Goal: Task Accomplishment & Management: Use online tool/utility

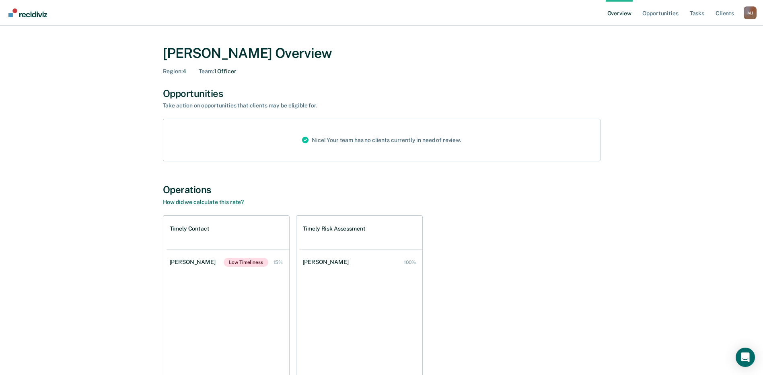
click at [197, 137] on div "Nice! Your team has no clients currently in need of review." at bounding box center [382, 140] width 438 height 43
click at [380, 144] on div "Nice! Your team has no clients currently in need of review." at bounding box center [382, 140] width 172 height 42
click at [180, 70] on span "Region :" at bounding box center [173, 71] width 20 height 6
click at [45, 17] on img "Go to Recidiviz Home" at bounding box center [27, 12] width 39 height 9
click at [298, 141] on div "Nice! Your team has no clients currently in need of review." at bounding box center [382, 140] width 172 height 42
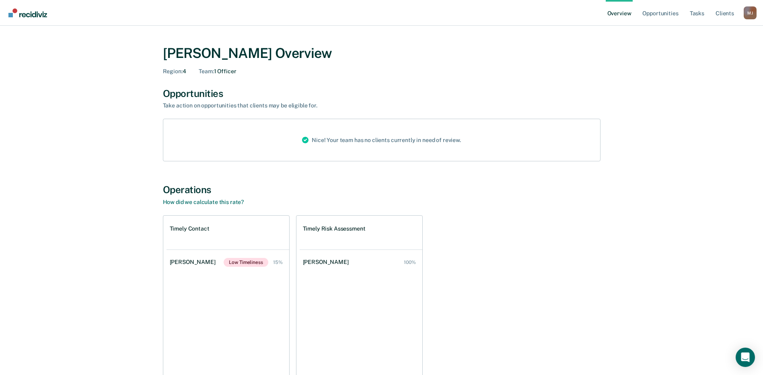
click at [750, 14] on div "M J" at bounding box center [750, 12] width 13 height 13
click at [664, 14] on link "Opportunities" at bounding box center [660, 13] width 39 height 26
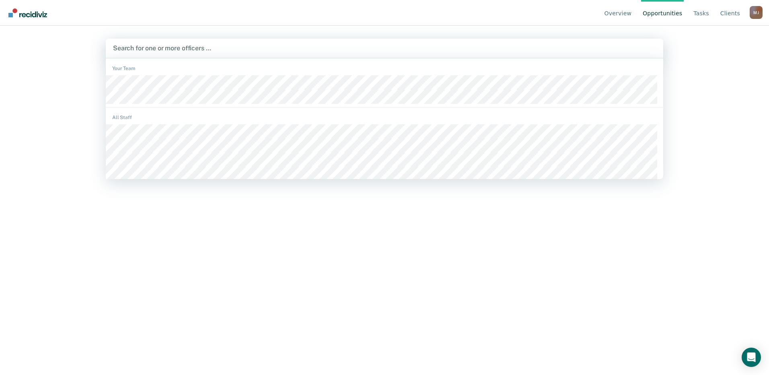
click at [177, 49] on div at bounding box center [384, 47] width 543 height 9
type input "arac"
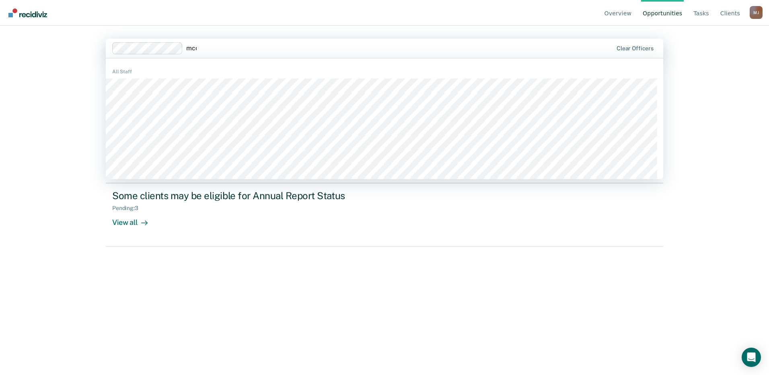
type input "mcdo"
type input "aya"
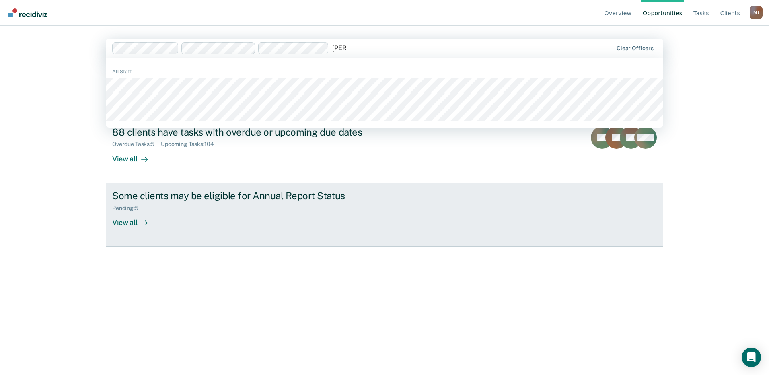
type input "derri"
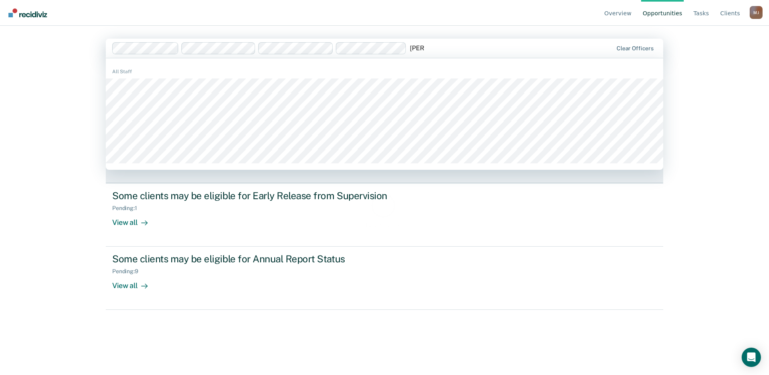
type input "sama"
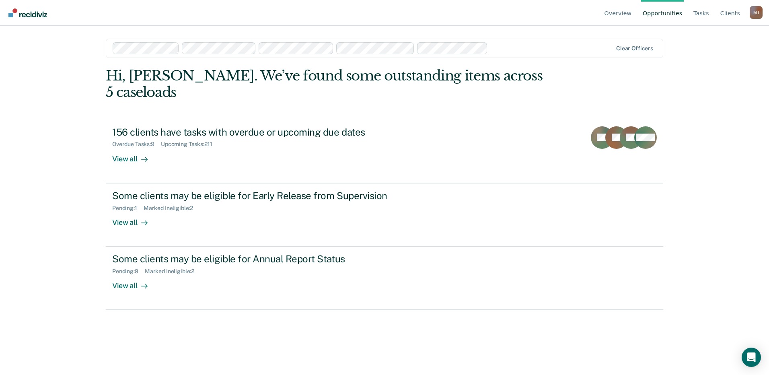
click at [531, 44] on div at bounding box center [551, 47] width 121 height 9
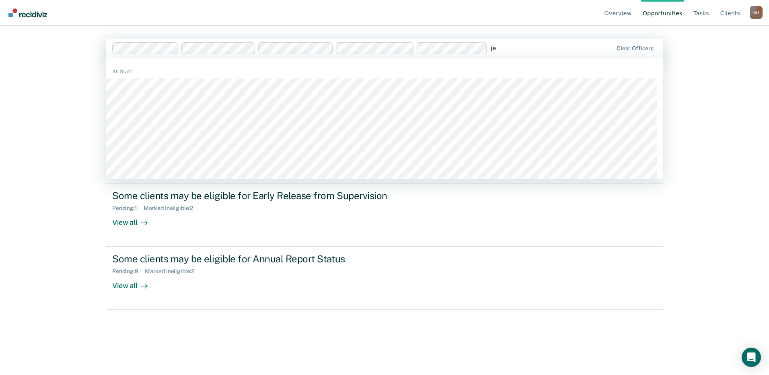
type input "jes"
type input "brian"
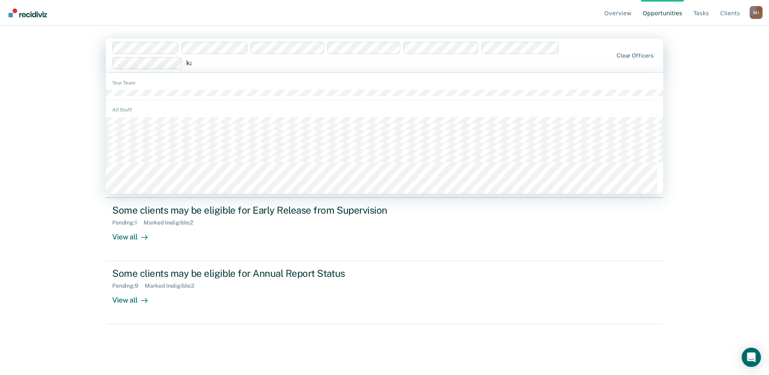
type input "kat"
type input "kels"
type input "rena"
type input "shen"
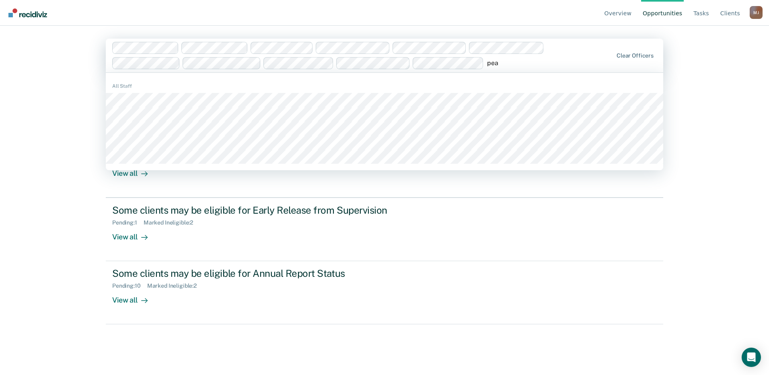
type input "pear"
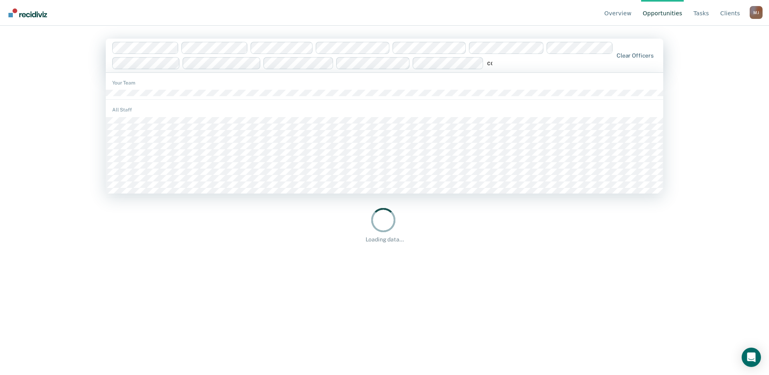
type input "comp"
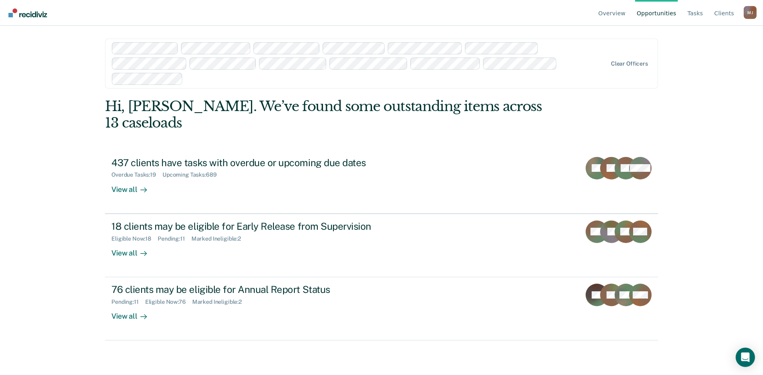
click at [671, 12] on link "Opportunities" at bounding box center [656, 13] width 43 height 26
click at [660, 12] on link "Opportunities" at bounding box center [656, 13] width 43 height 26
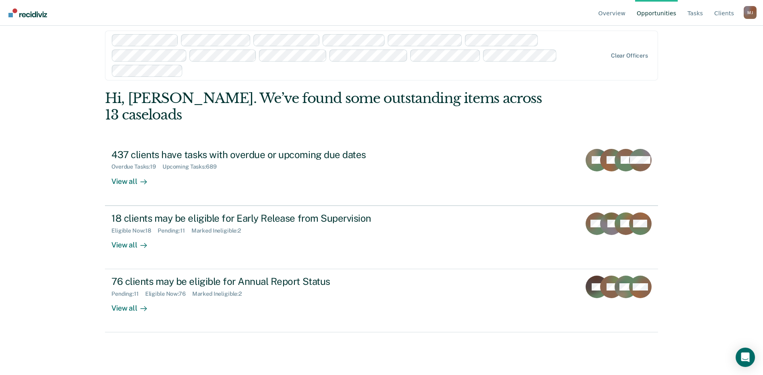
click at [661, 15] on link "Opportunities" at bounding box center [656, 13] width 43 height 26
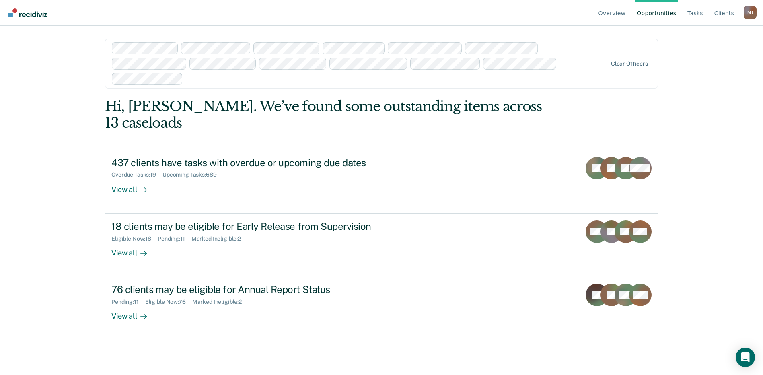
click at [661, 14] on link "Opportunities" at bounding box center [656, 13] width 43 height 26
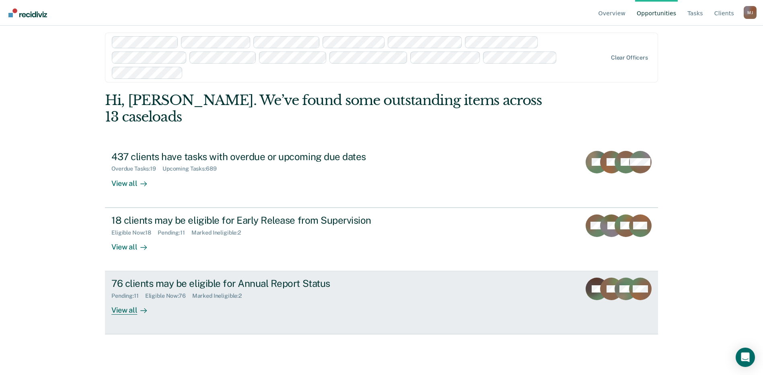
scroll to position [8, 0]
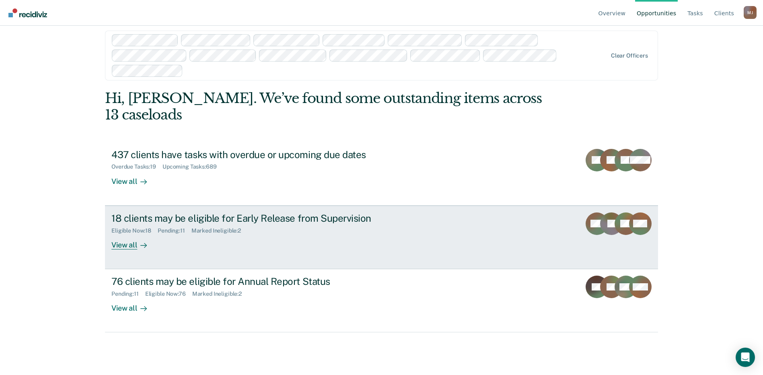
click at [142, 247] on icon at bounding box center [143, 245] width 6 height 6
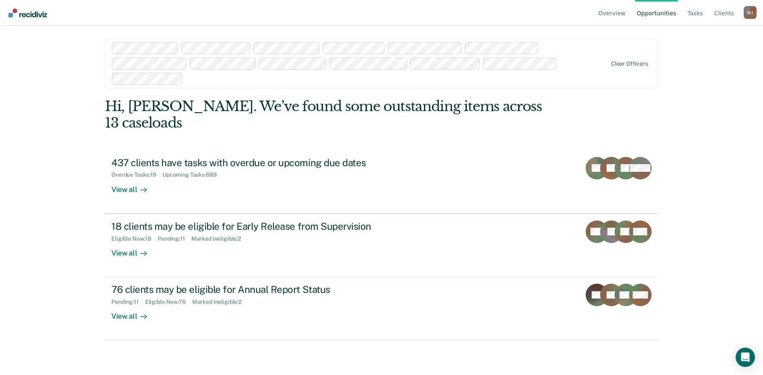
scroll to position [8, 0]
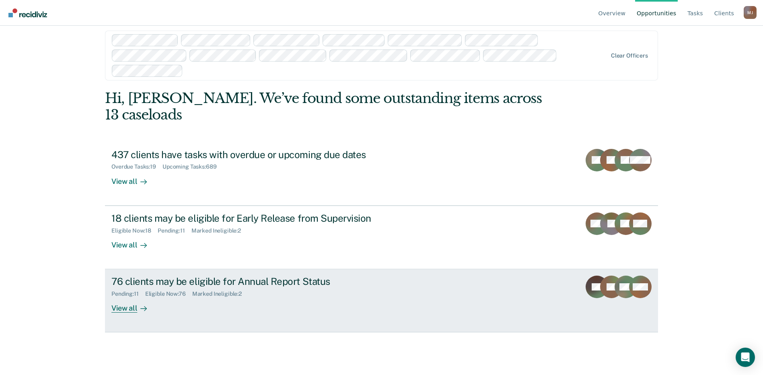
click at [132, 310] on div "View all" at bounding box center [133, 305] width 45 height 16
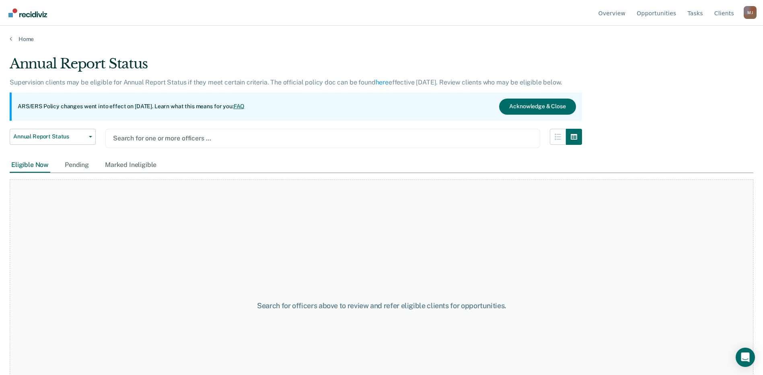
click at [196, 137] on div at bounding box center [323, 138] width 420 height 9
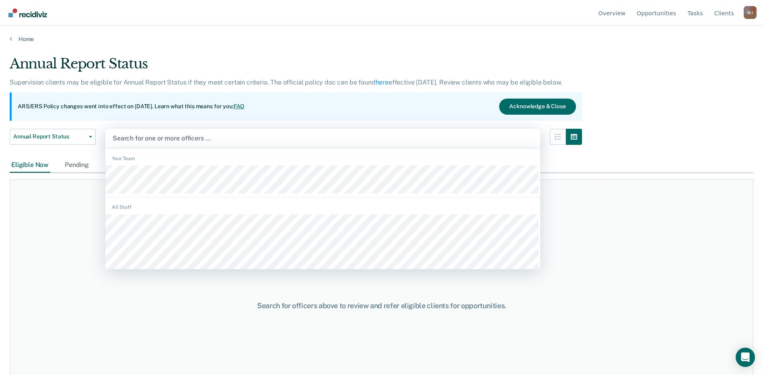
click at [645, 312] on div "Search for officers above to review and refer eligible clients for opportunitie…" at bounding box center [382, 305] width 744 height 253
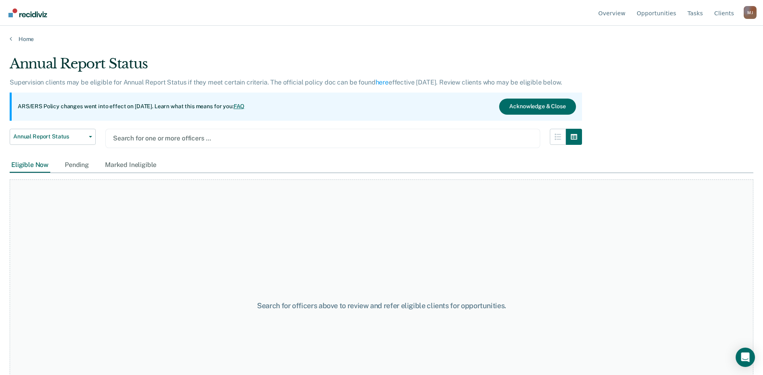
click at [196, 138] on div at bounding box center [323, 138] width 420 height 9
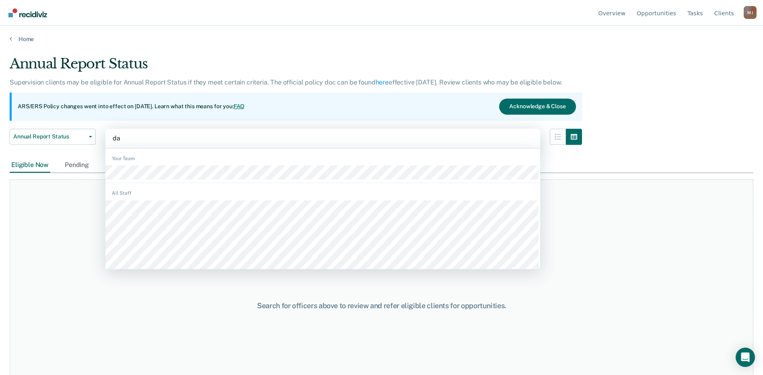
type input "dai"
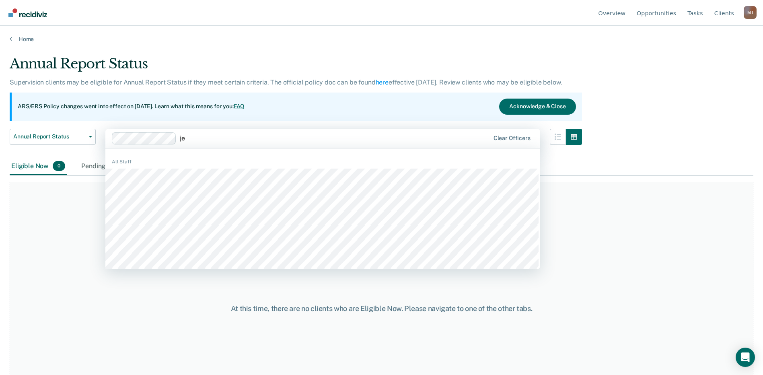
type input "jes"
type input "jose"
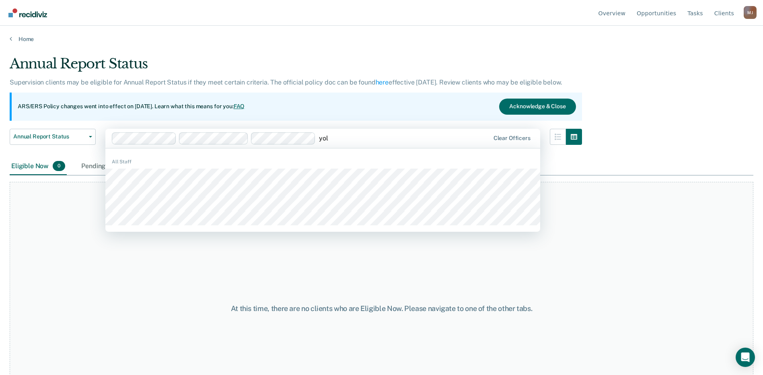
type input "yola"
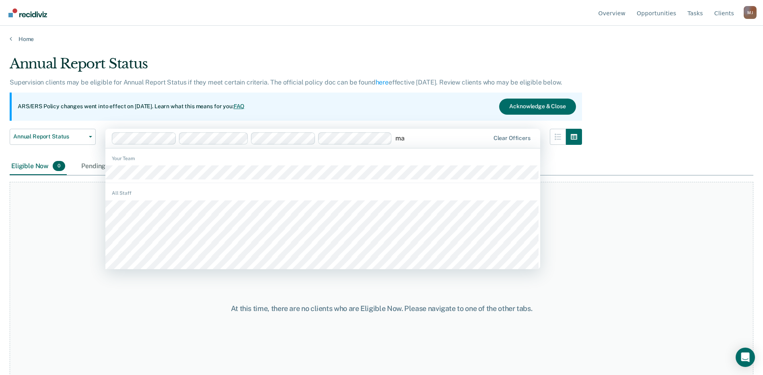
type input "mat"
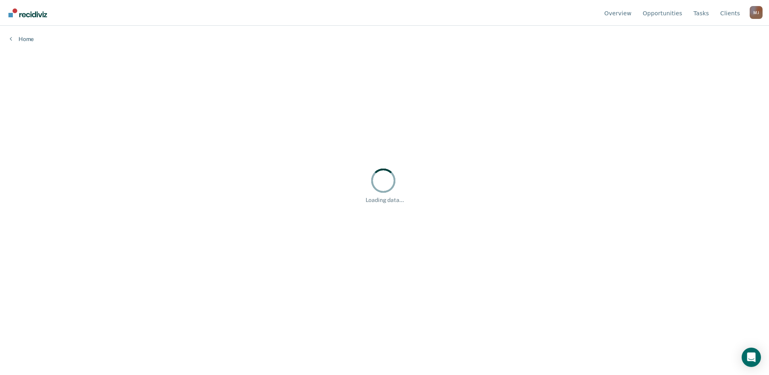
type input "jua"
type input "feli"
type input "bar"
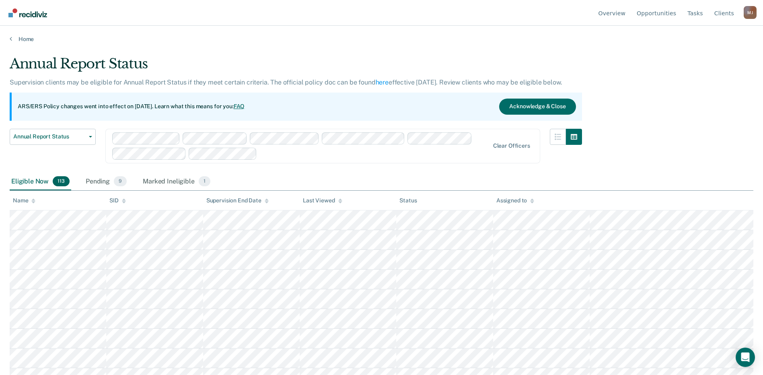
click at [297, 153] on div at bounding box center [374, 153] width 229 height 9
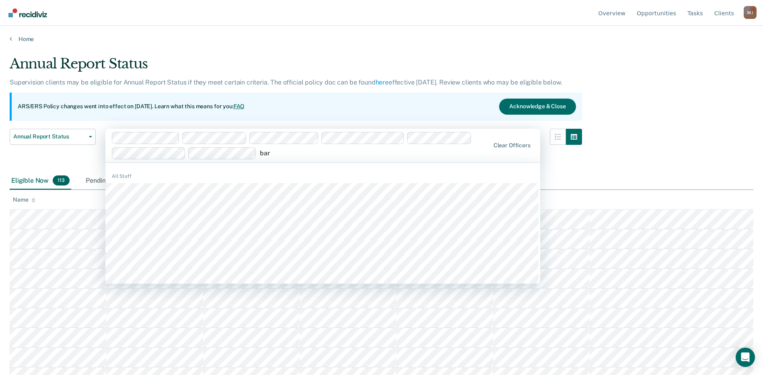
type input "barb"
type input "ashle"
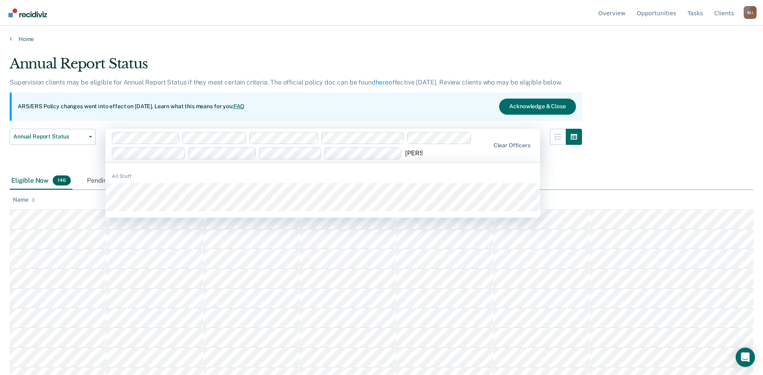
type input "john ran"
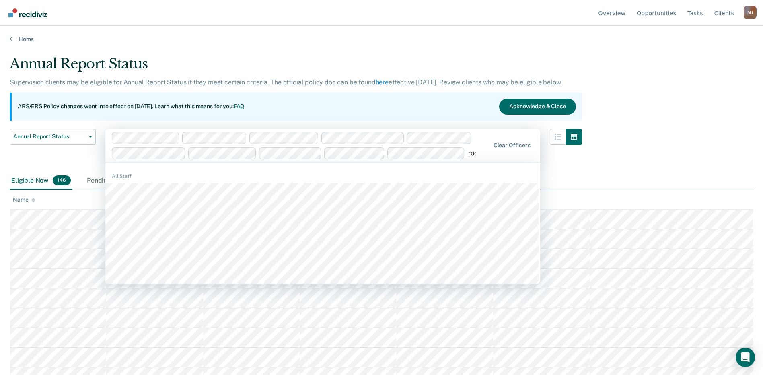
type input "roci"
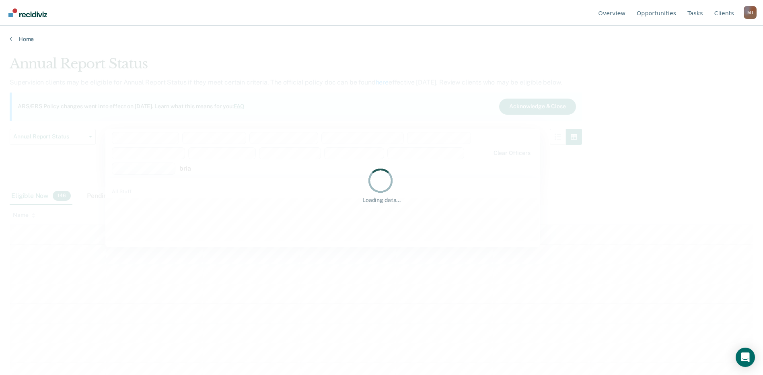
type input "brian"
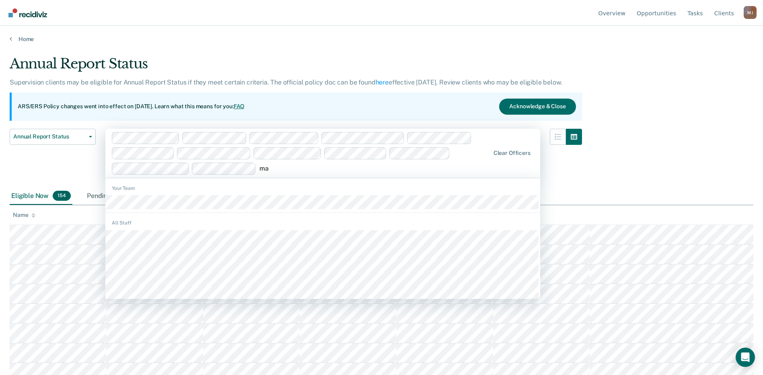
type input "m"
type input "lori"
type input "m"
type input "shi"
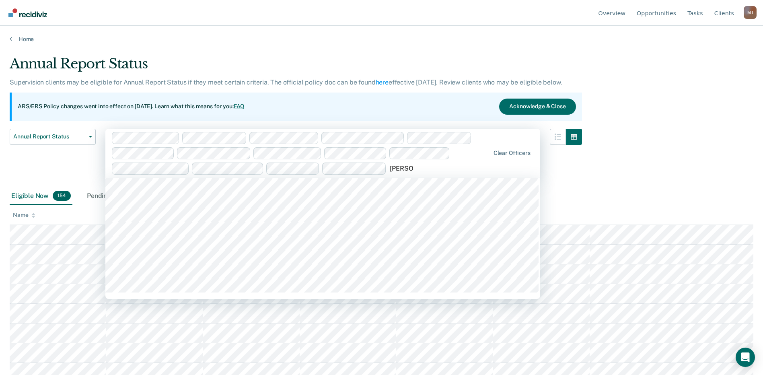
type input "michael"
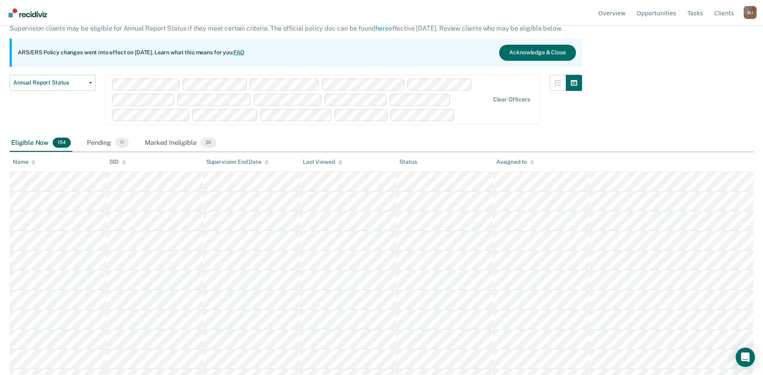
scroll to position [0, 0]
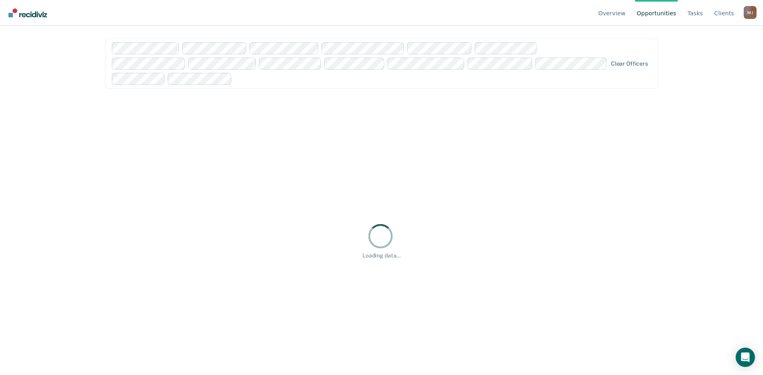
scroll to position [8, 0]
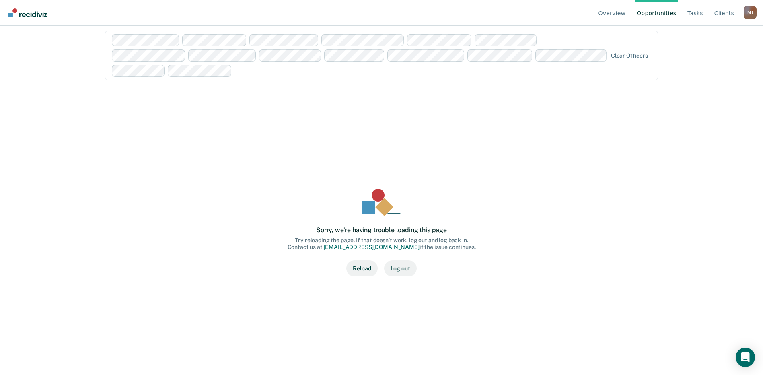
click at [365, 268] on button "Reload" at bounding box center [362, 268] width 31 height 16
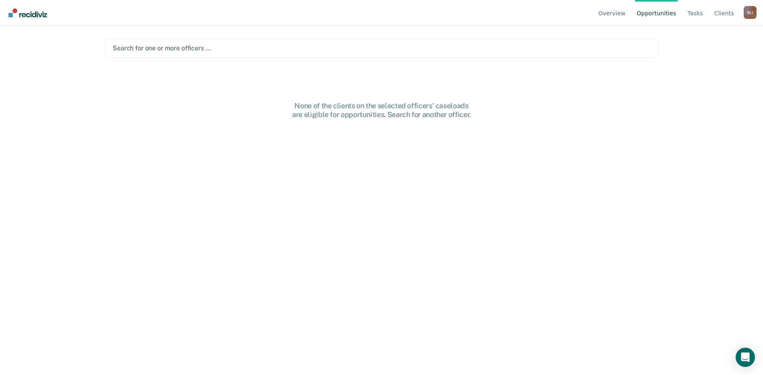
click at [201, 49] on div at bounding box center [382, 47] width 538 height 9
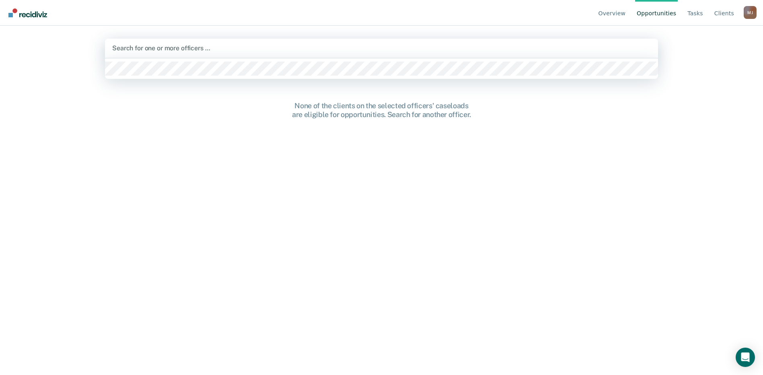
click at [144, 47] on div at bounding box center [381, 47] width 539 height 9
type input "matthew"
click at [289, 215] on div "None of the clients on the selected officers' caseloads are eligible for opport…" at bounding box center [381, 243] width 553 height 285
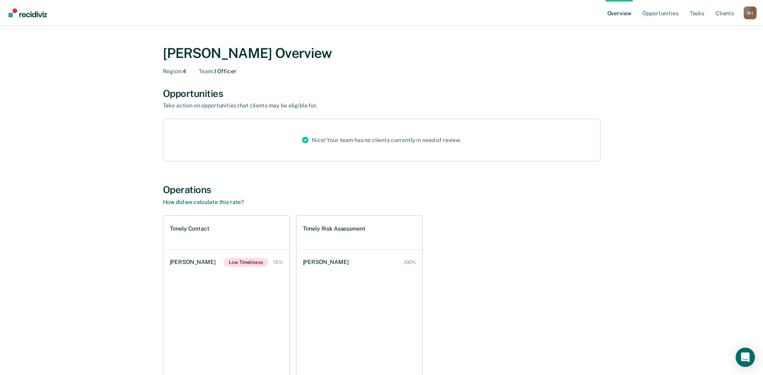
click at [337, 146] on div "Nice! Your team has no clients currently in need of review." at bounding box center [382, 140] width 172 height 42
click at [336, 142] on div "Nice! Your team has no clients currently in need of review." at bounding box center [382, 140] width 172 height 42
click at [297, 140] on div "Nice! Your team has no clients currently in need of review." at bounding box center [382, 140] width 172 height 42
click at [210, 134] on div "Nice! Your team has no clients currently in need of review." at bounding box center [382, 140] width 438 height 43
click at [615, 10] on link "Overview" at bounding box center [619, 13] width 27 height 26
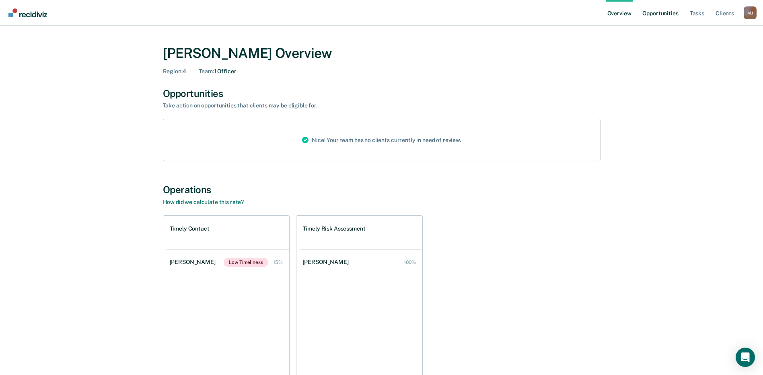
click at [656, 11] on link "Opportunities" at bounding box center [660, 13] width 39 height 26
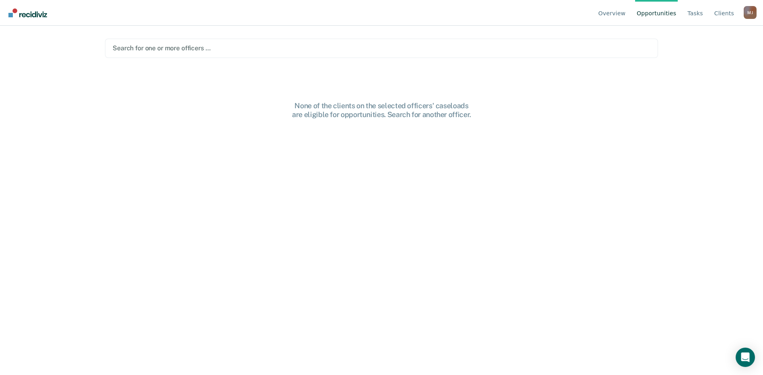
click at [357, 47] on div at bounding box center [382, 47] width 538 height 9
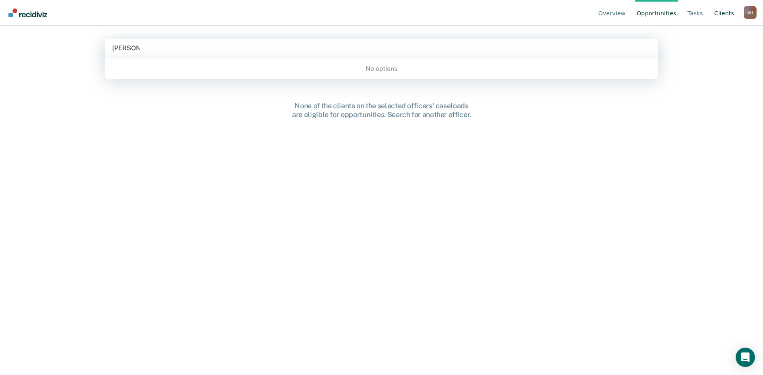
type input "[PERSON_NAME]"
click at [722, 12] on link "Client s" at bounding box center [724, 13] width 23 height 26
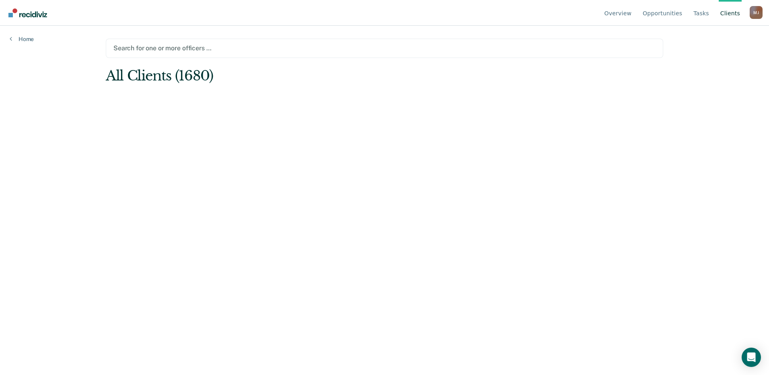
click at [239, 47] on div at bounding box center [384, 47] width 543 height 9
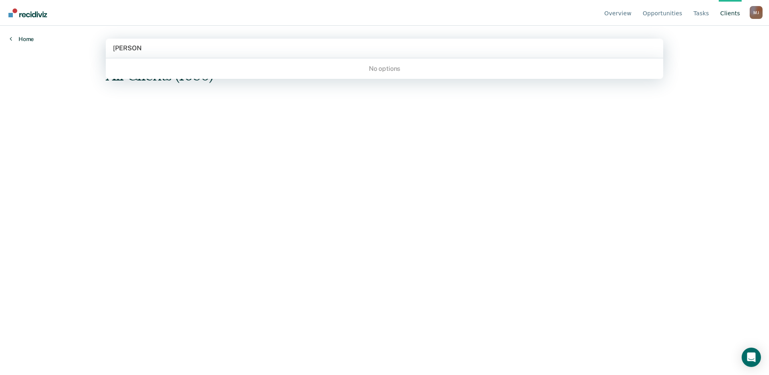
type input "mathhew"
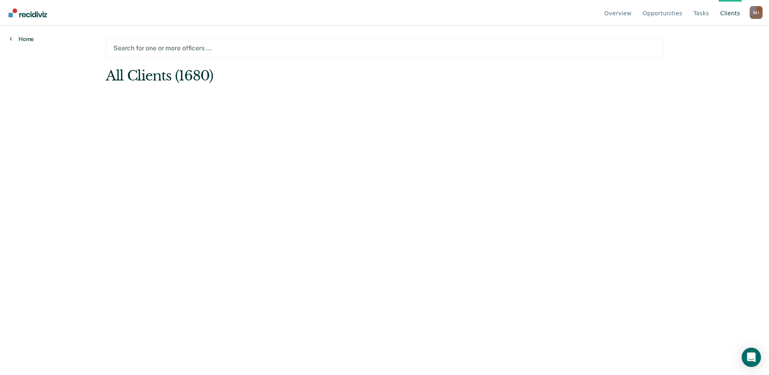
click at [25, 39] on link "Home" at bounding box center [22, 38] width 24 height 7
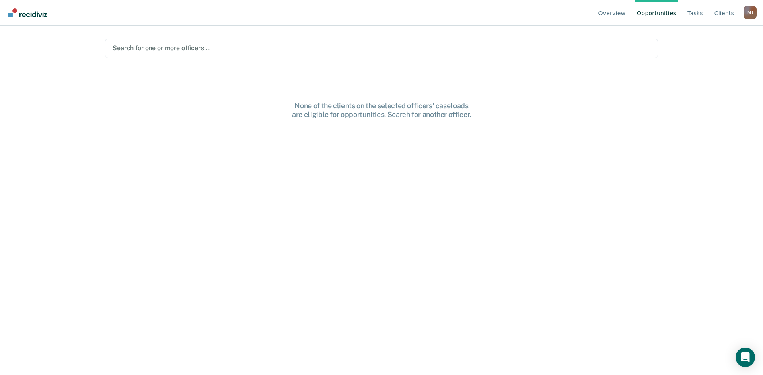
click at [25, 39] on div "Overview Opportunities Tasks Client s Miranda Johnson M J Profile How it works …" at bounding box center [381, 187] width 763 height 375
click at [188, 61] on main "Search for one or more officers … None of the clients on the selected officers'…" at bounding box center [381, 191] width 573 height 330
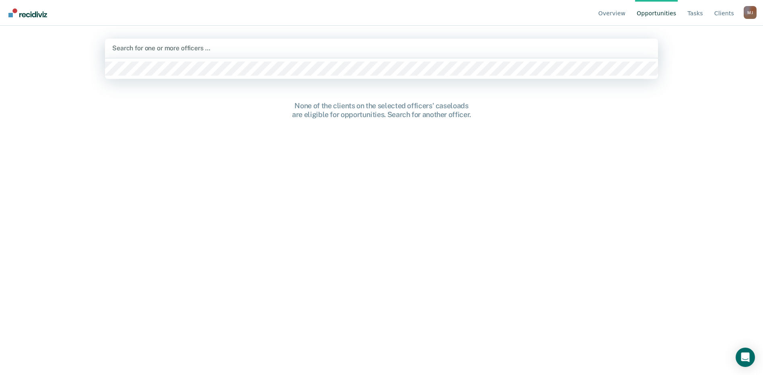
click at [192, 54] on div "Search for one or more officers …" at bounding box center [381, 48] width 553 height 19
type input "juan de"
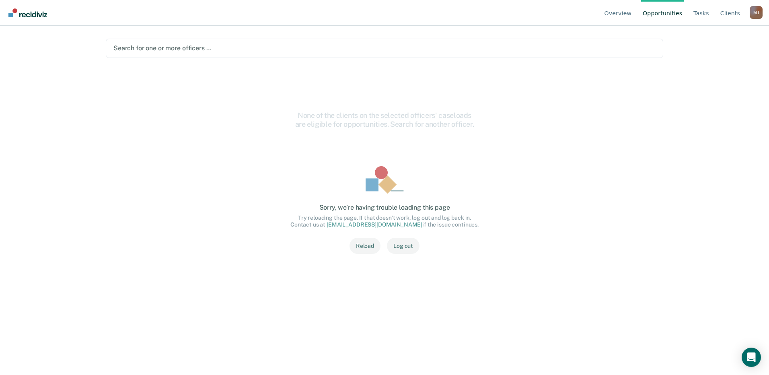
click at [27, 13] on img "Go to Recidiviz Home" at bounding box center [27, 12] width 39 height 9
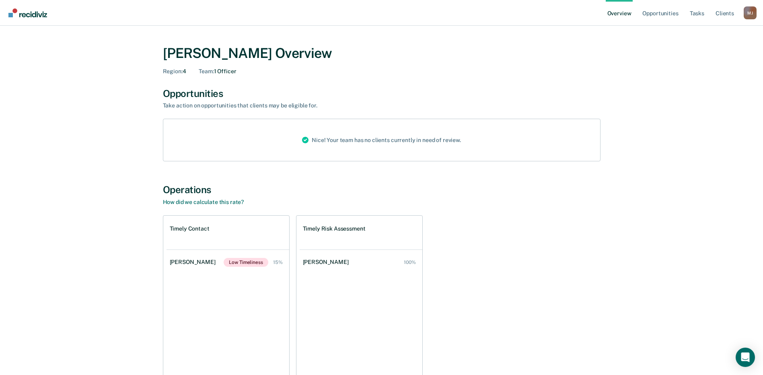
click at [370, 146] on div "Nice! Your team has no clients currently in need of review." at bounding box center [382, 140] width 172 height 42
click at [625, 16] on link "Overview" at bounding box center [619, 13] width 27 height 26
click at [347, 136] on div "Nice! Your team has no clients currently in need of review." at bounding box center [382, 140] width 172 height 42
click at [295, 146] on div "Nice! Your team has no clients currently in need of review." at bounding box center [382, 140] width 438 height 43
click at [700, 14] on link "Tasks" at bounding box center [698, 13] width 18 height 26
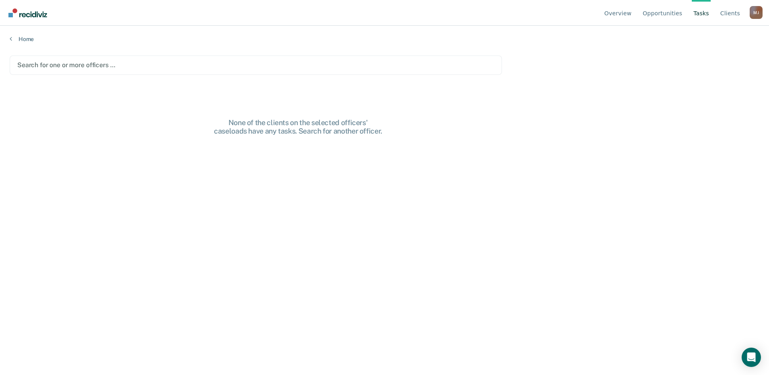
click at [219, 68] on div at bounding box center [255, 64] width 477 height 9
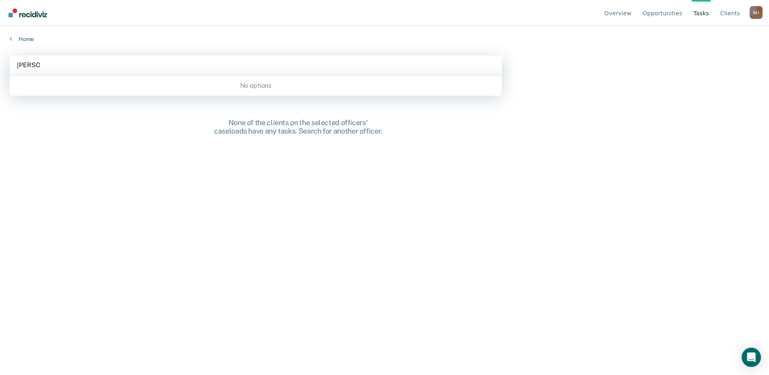
type input "juan de"
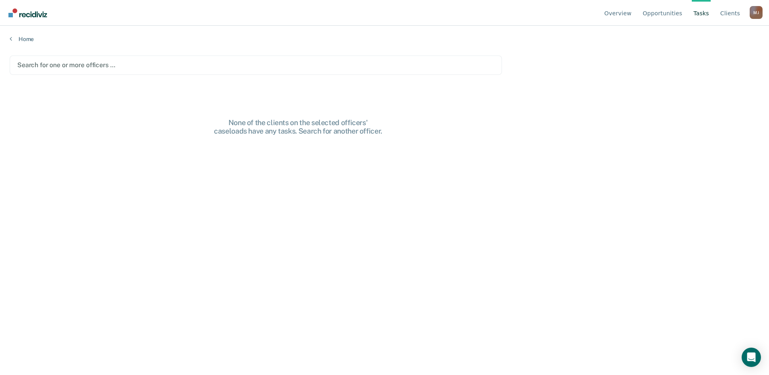
click at [752, 12] on div "M J" at bounding box center [756, 12] width 13 height 13
click at [708, 60] on link "Log Out" at bounding box center [724, 63] width 52 height 7
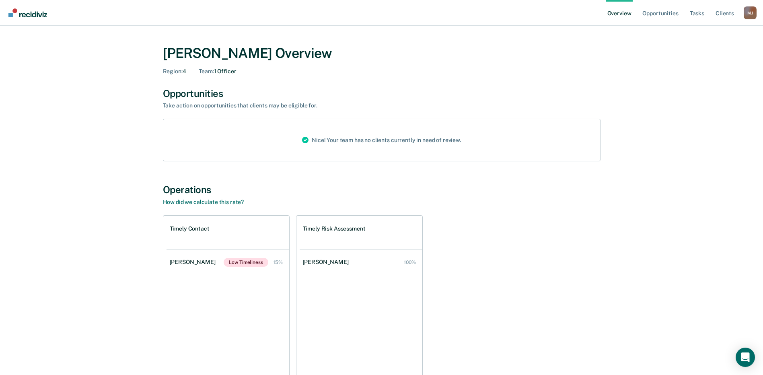
click at [303, 142] on icon at bounding box center [305, 140] width 6 height 10
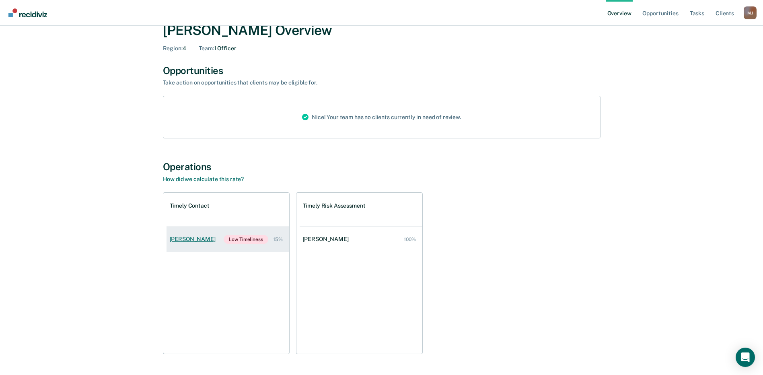
scroll to position [44, 0]
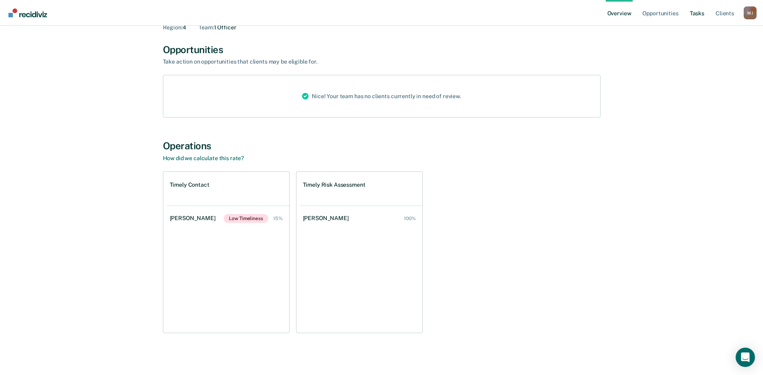
click at [698, 12] on link "Tasks" at bounding box center [698, 13] width 18 height 26
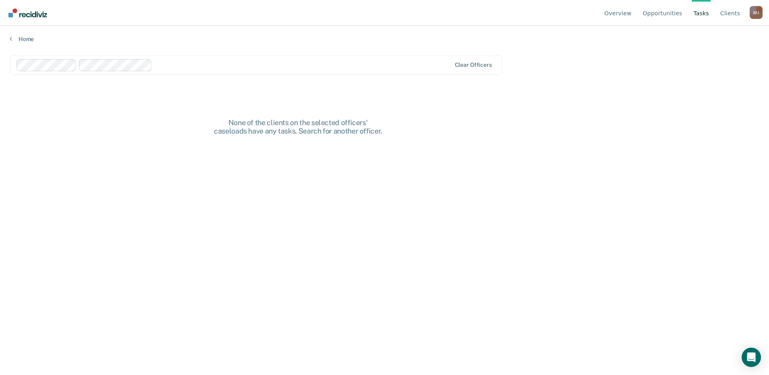
click at [234, 61] on div at bounding box center [303, 64] width 296 height 9
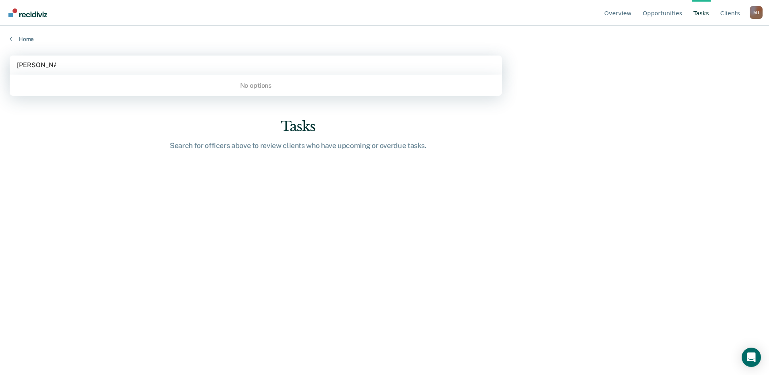
type input "[PERSON_NAME]"
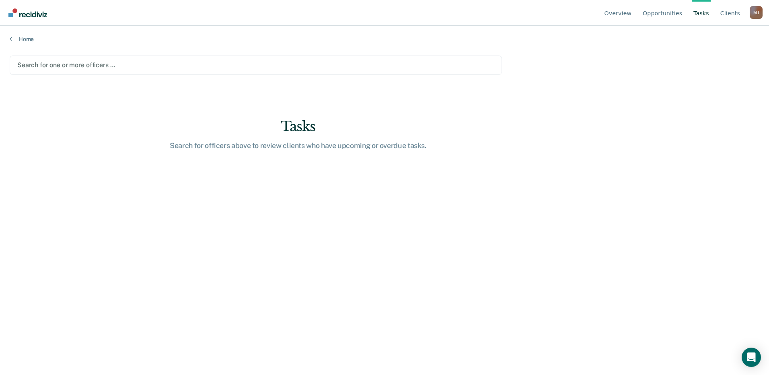
click at [543, 135] on div "Tasks Search for officers above to review clients who have upcoming or overdue …" at bounding box center [298, 133] width 577 height 31
click at [19, 40] on link "Home" at bounding box center [385, 38] width 750 height 7
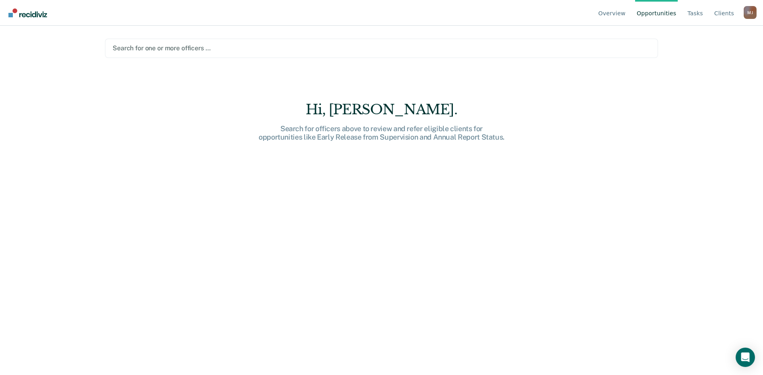
click at [197, 48] on div at bounding box center [382, 47] width 538 height 9
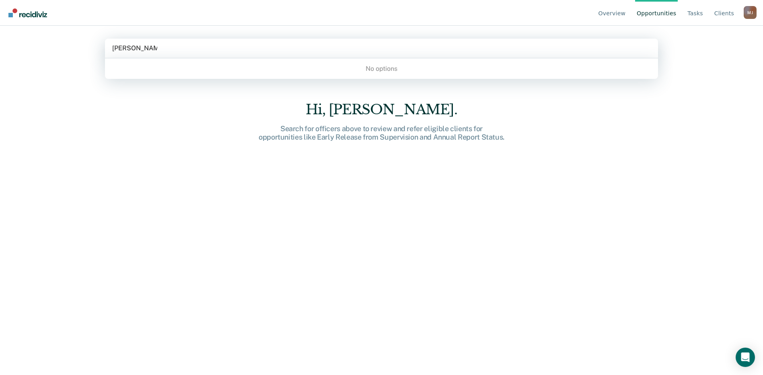
type input "[PERSON_NAME]"
click at [151, 108] on div "Hi, [PERSON_NAME]. Search for officers above to review and refer eligible clien…" at bounding box center [381, 243] width 553 height 285
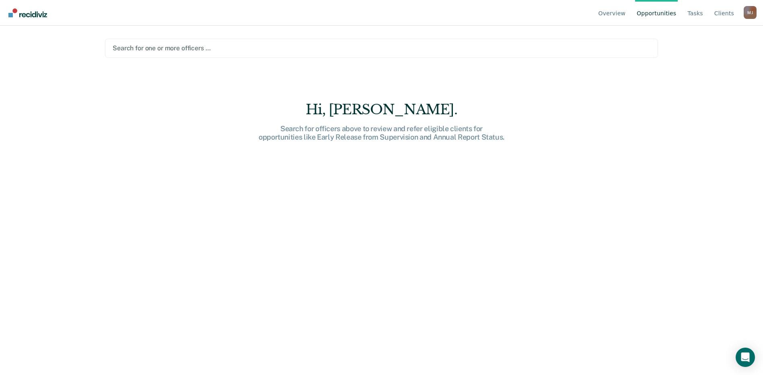
click at [14, 14] on img "Go to Recidiviz Home" at bounding box center [27, 12] width 39 height 9
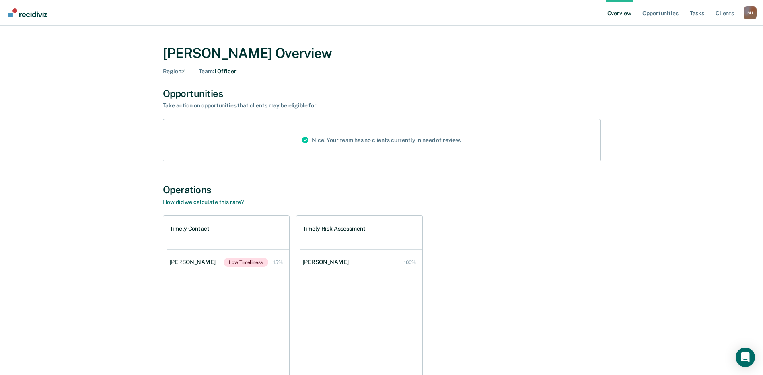
click at [176, 68] on span "Region :" at bounding box center [173, 71] width 20 height 6
click at [214, 72] on span "Team :" at bounding box center [206, 71] width 15 height 6
click at [231, 71] on div "Team : 1 Officer" at bounding box center [217, 71] width 37 height 7
click at [209, 105] on div "Take action on opportunities that clients may be eligible for." at bounding box center [304, 105] width 282 height 7
click at [659, 3] on link "Opportunities" at bounding box center [660, 13] width 39 height 26
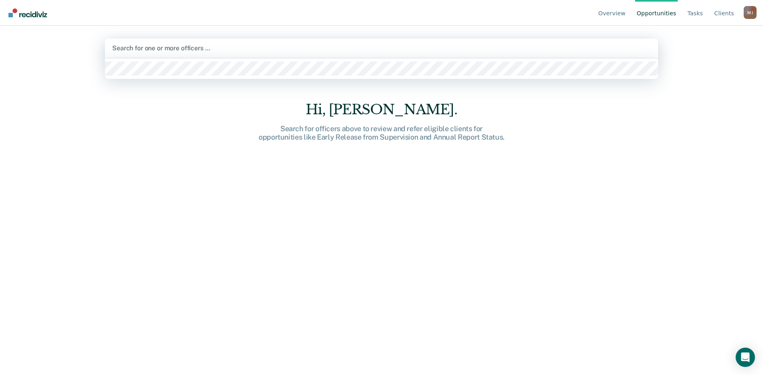
click at [363, 53] on div "Search for one or more officers …" at bounding box center [381, 48] width 540 height 11
type input "[PERSON_NAME]"
click at [714, 15] on ul "Overview Opportunities Tasks Client s" at bounding box center [670, 13] width 147 height 26
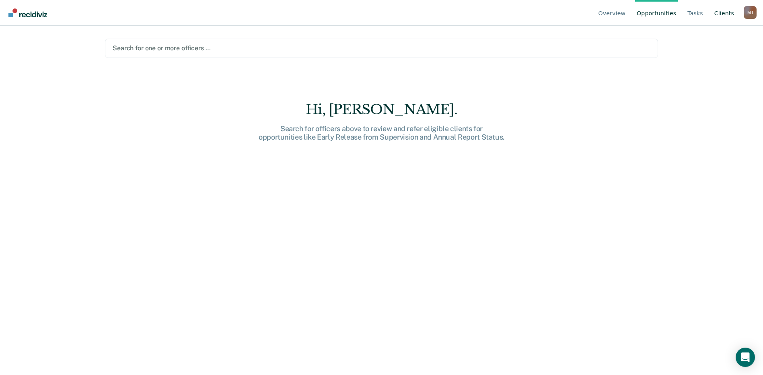
click at [725, 14] on link "Client s" at bounding box center [724, 13] width 23 height 26
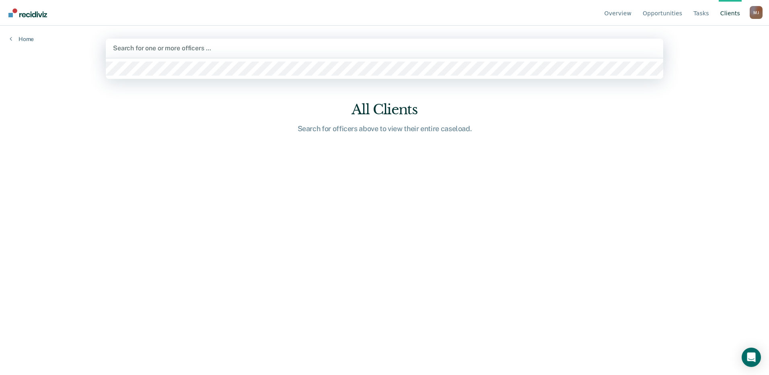
click at [266, 45] on div at bounding box center [384, 47] width 543 height 9
type input "a"
type input "[PERSON_NAME]"
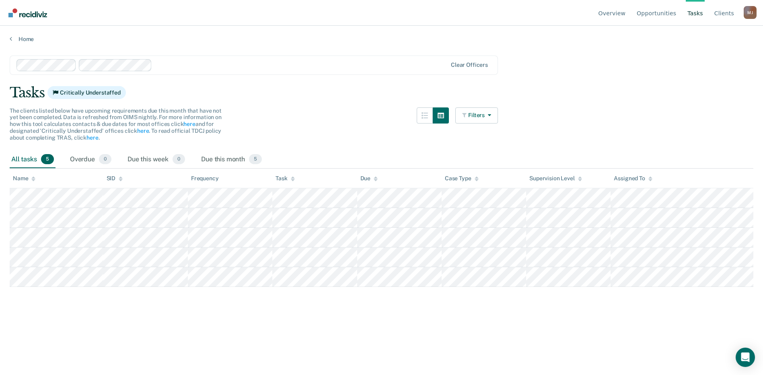
click at [269, 65] on div at bounding box center [301, 64] width 292 height 9
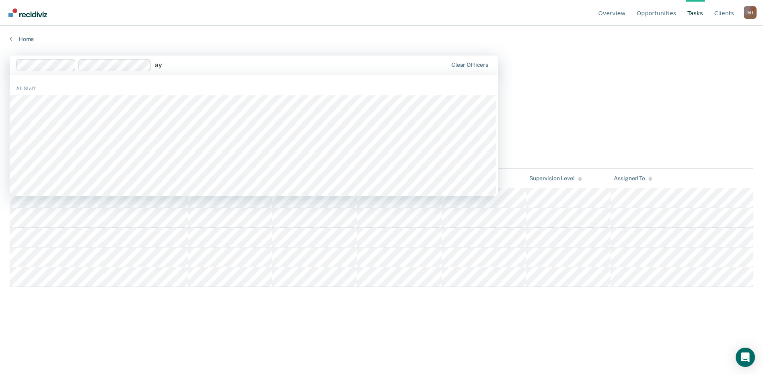
type input "aya"
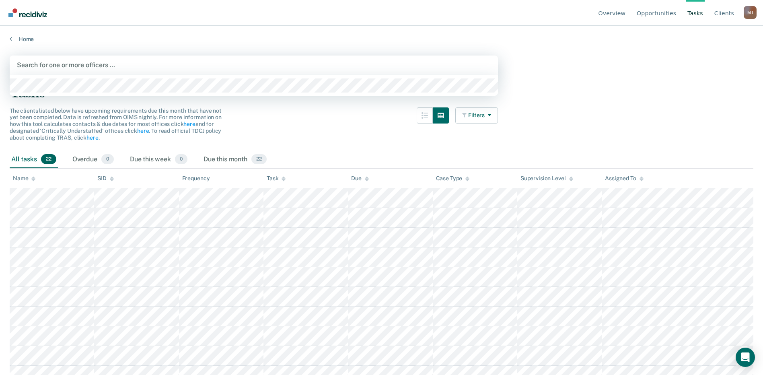
click at [132, 62] on div at bounding box center [254, 64] width 474 height 9
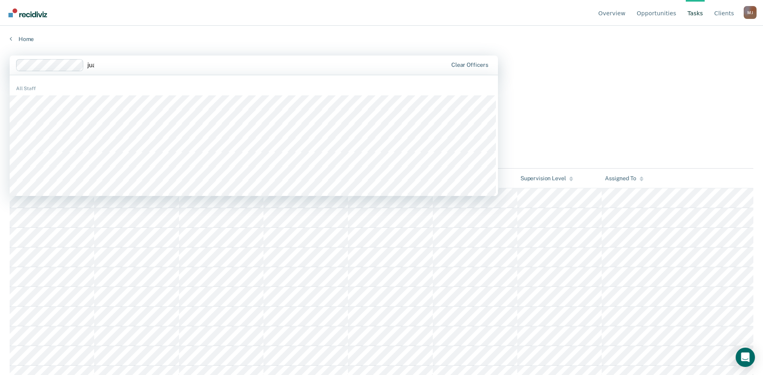
type input "[PERSON_NAME]"
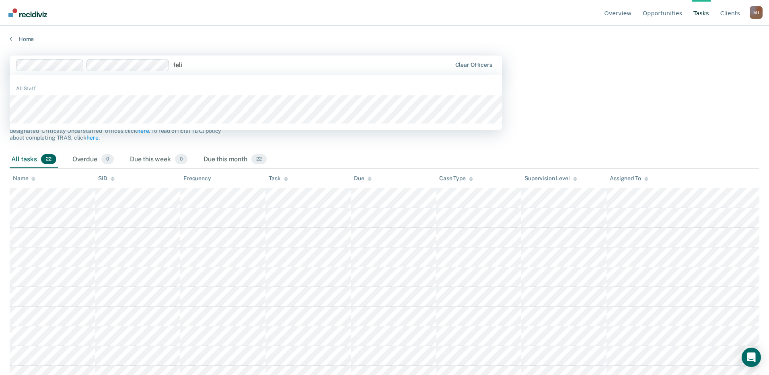
type input "felic"
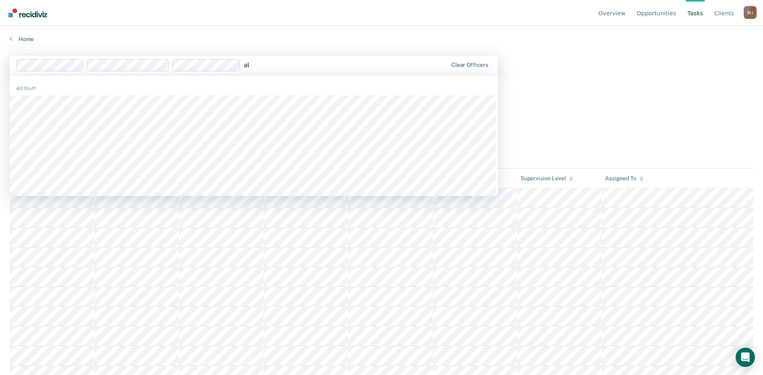
type input "a"
type input "barb"
type input "ashl"
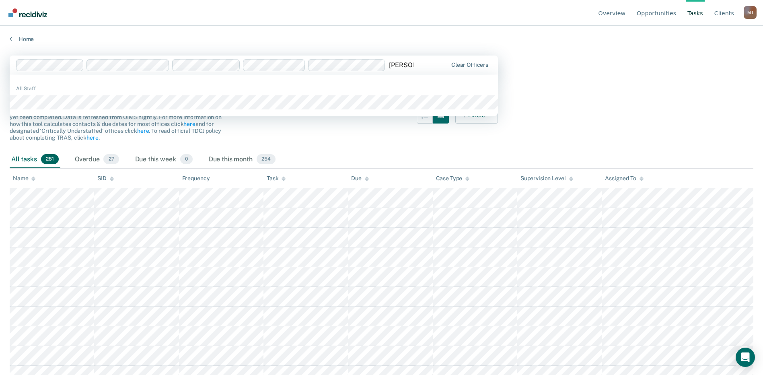
type input "john rang"
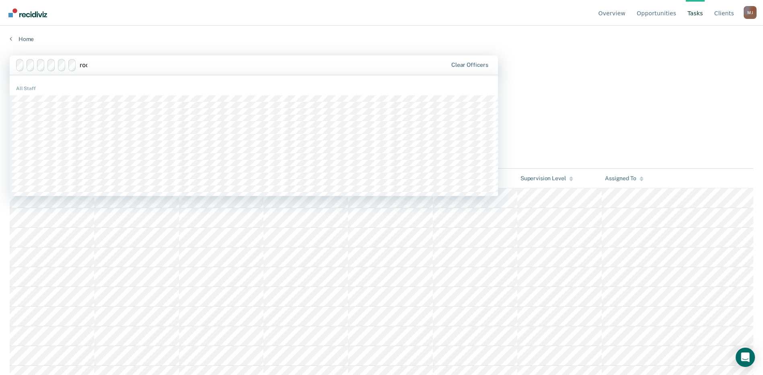
type input "roci"
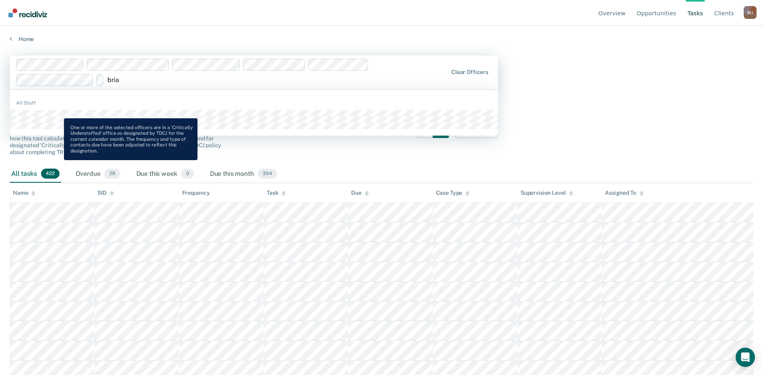
type input "brian"
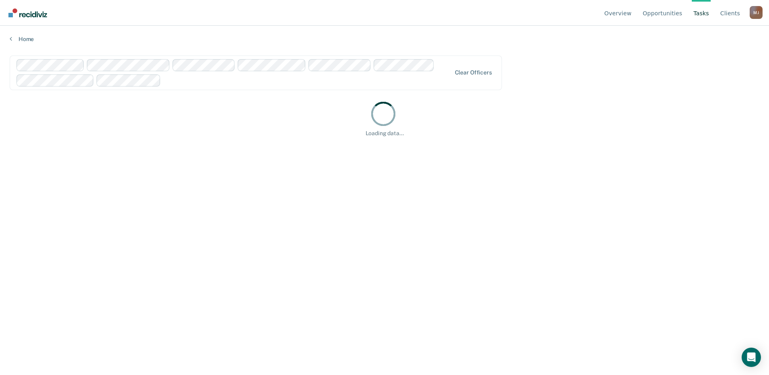
click at [235, 84] on div at bounding box center [307, 80] width 287 height 9
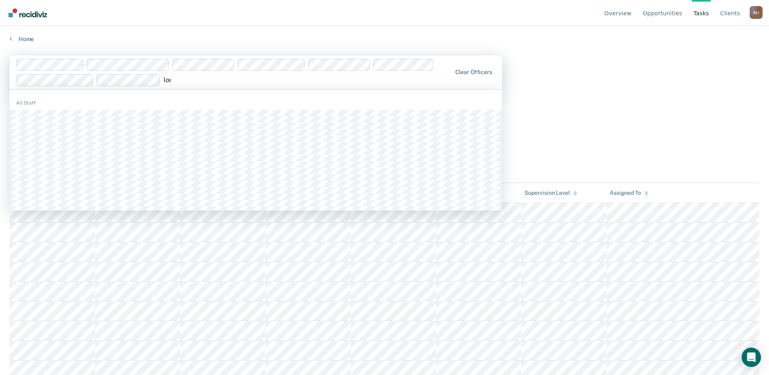
type input "lori"
type input "meri"
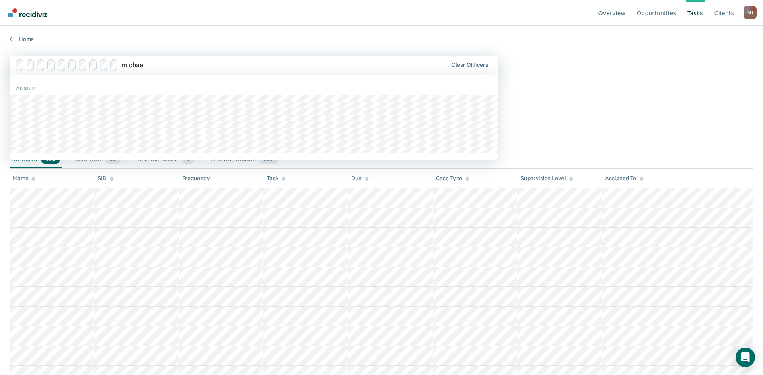
type input "michael"
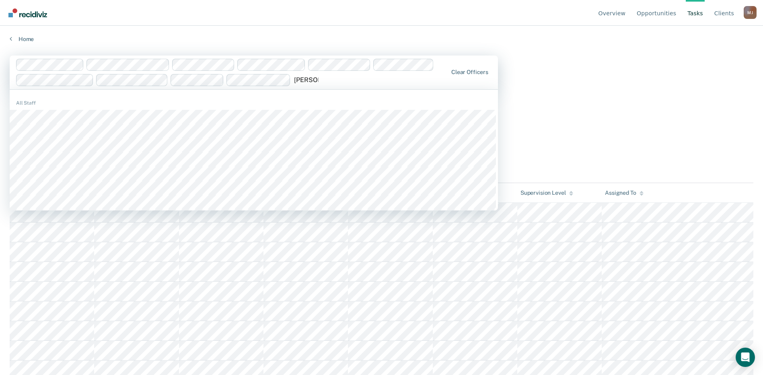
scroll to position [33, 0]
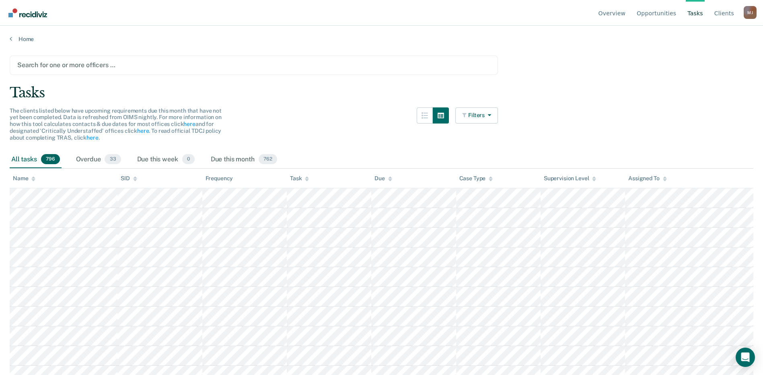
click at [192, 66] on div at bounding box center [253, 64] width 473 height 9
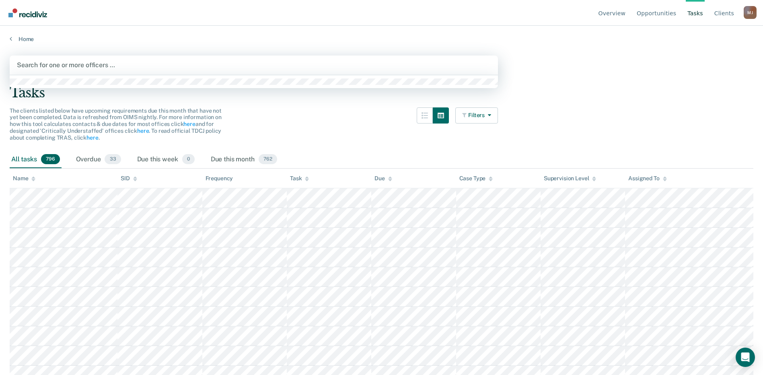
click at [284, 75] on div at bounding box center [254, 81] width 489 height 13
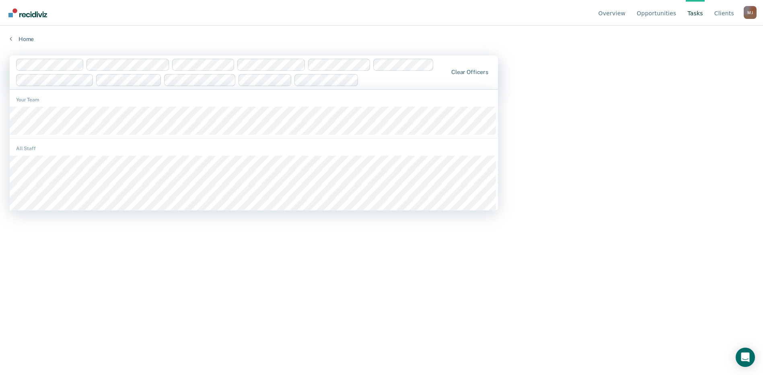
scroll to position [0, 0]
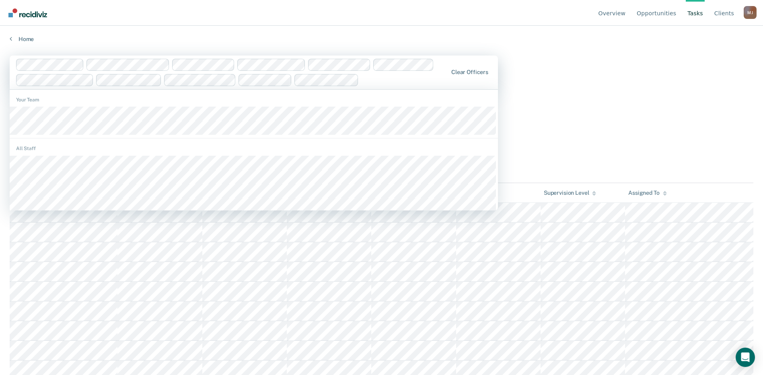
click at [658, 105] on div "Tasks Critically Understaffed" at bounding box center [382, 107] width 744 height 17
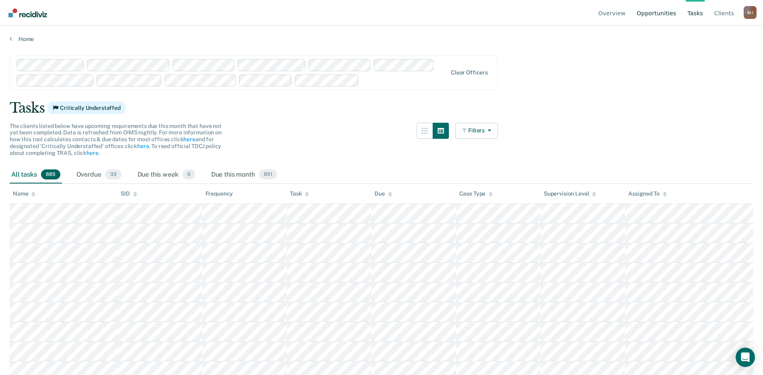
click at [668, 10] on link "Opportunities" at bounding box center [656, 13] width 43 height 26
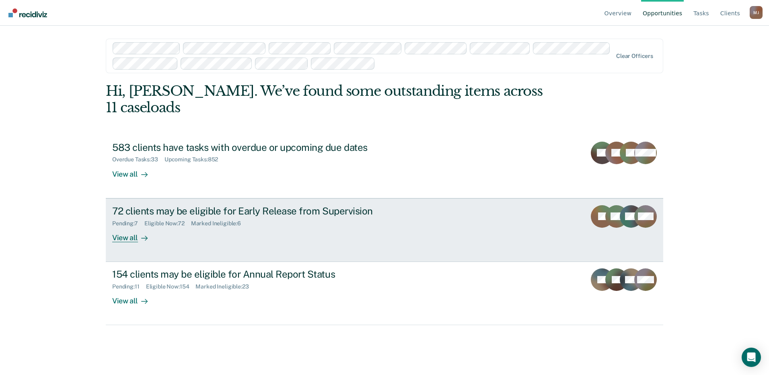
click at [138, 237] on div at bounding box center [143, 237] width 10 height 9
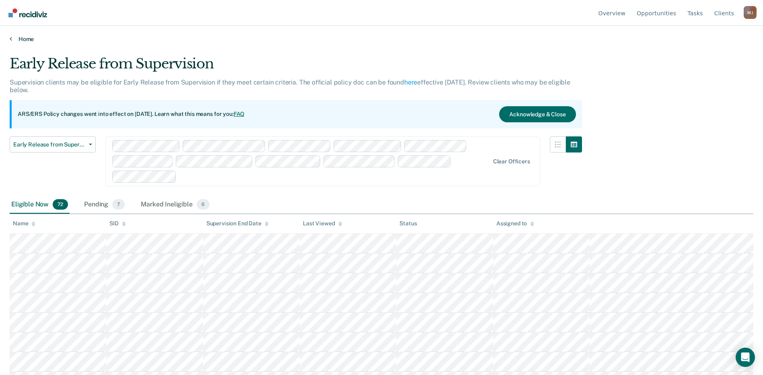
click at [22, 37] on link "Home" at bounding box center [382, 38] width 744 height 7
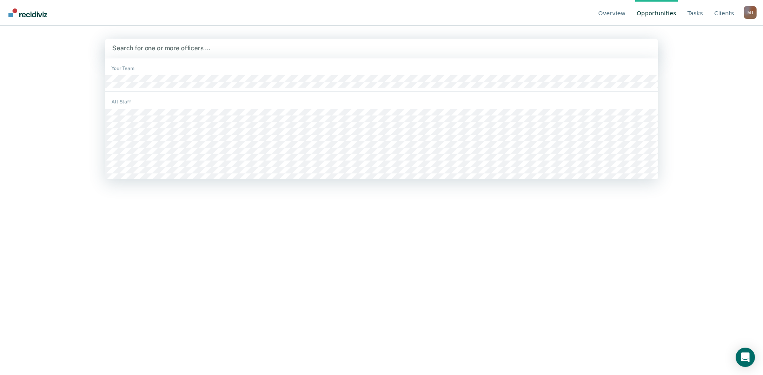
click at [176, 49] on div at bounding box center [381, 47] width 539 height 9
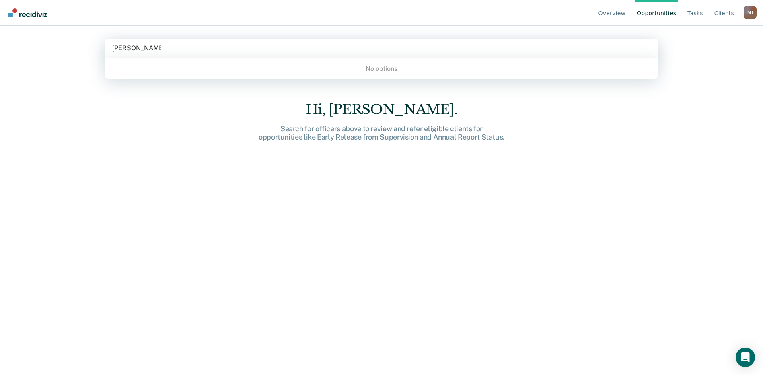
type input "angela guerrero"
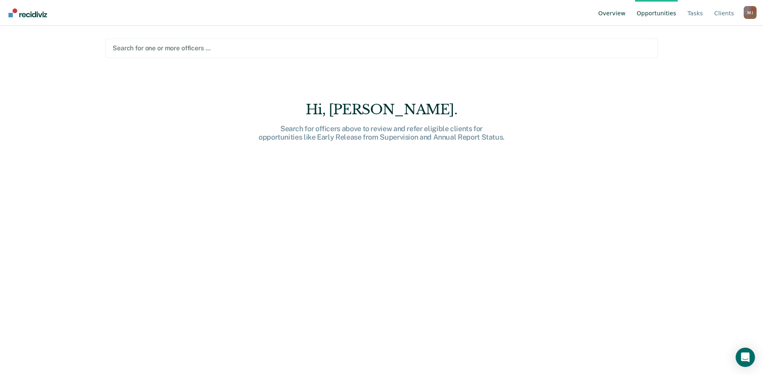
click at [615, 10] on link "Overview" at bounding box center [612, 13] width 31 height 26
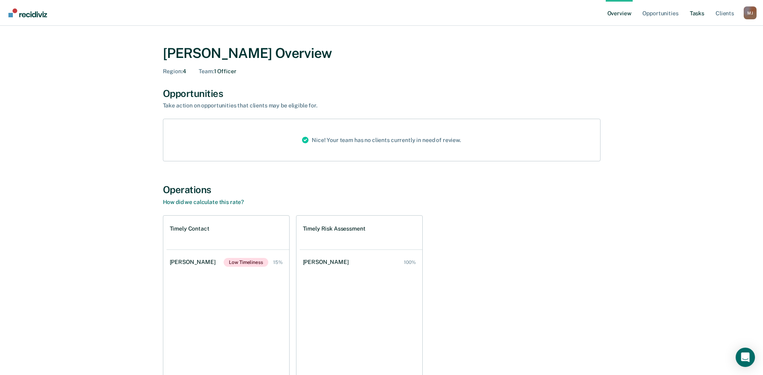
click at [700, 14] on link "Tasks" at bounding box center [698, 13] width 18 height 26
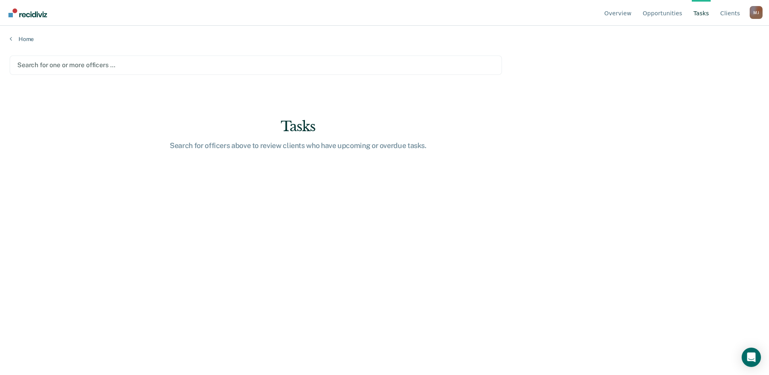
click at [143, 64] on div at bounding box center [255, 64] width 477 height 9
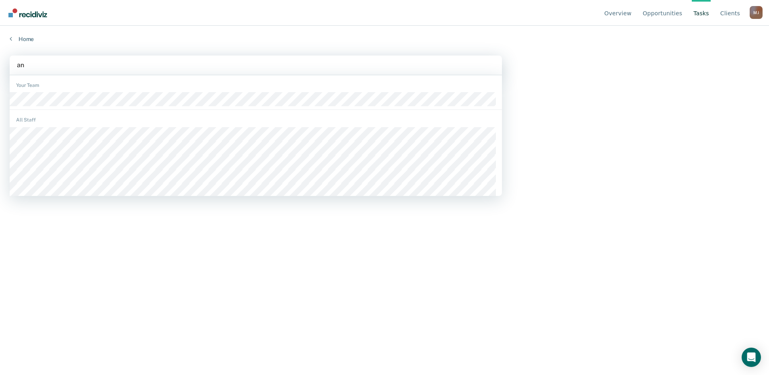
type input "a"
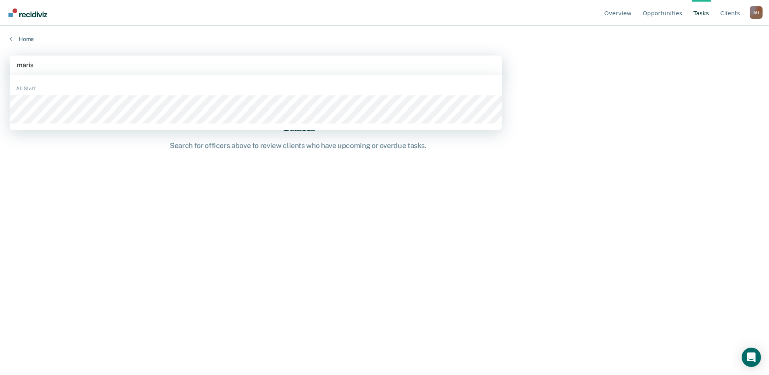
type input "marisa"
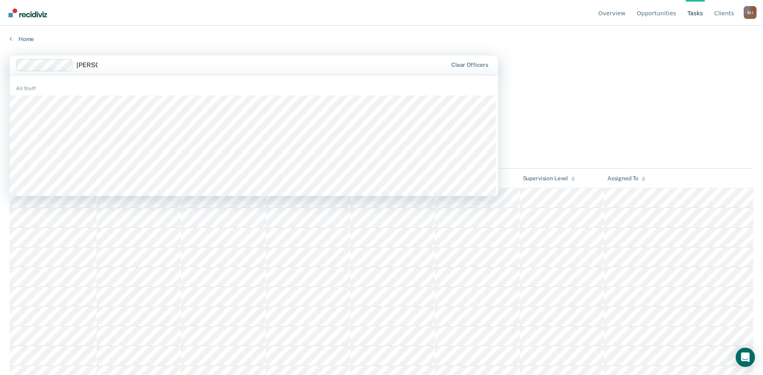
type input "michele"
type input "nicole"
type input "alei"
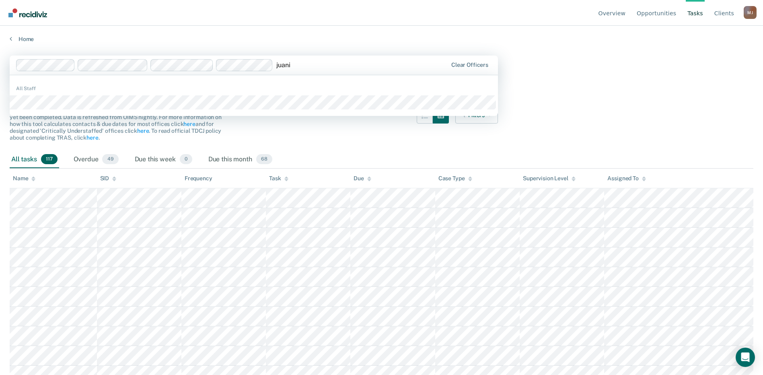
type input "juanit"
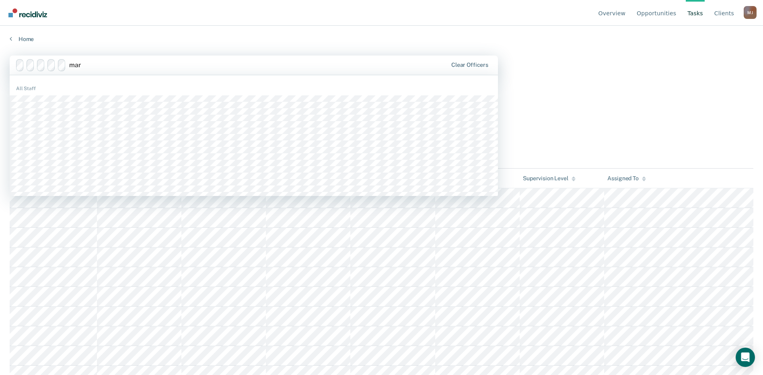
type input "mary"
type input "john"
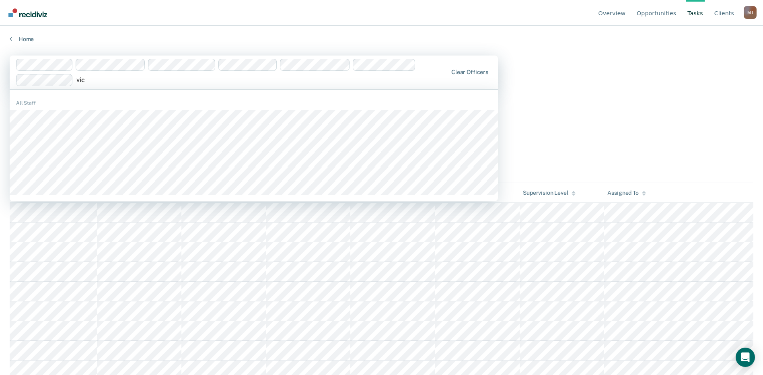
type input "vict"
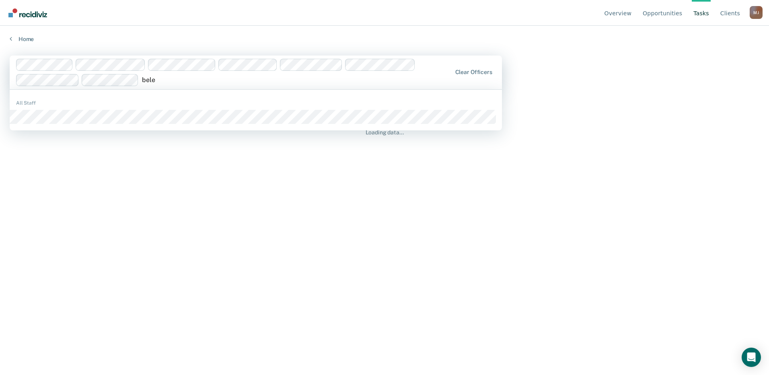
type input "belen"
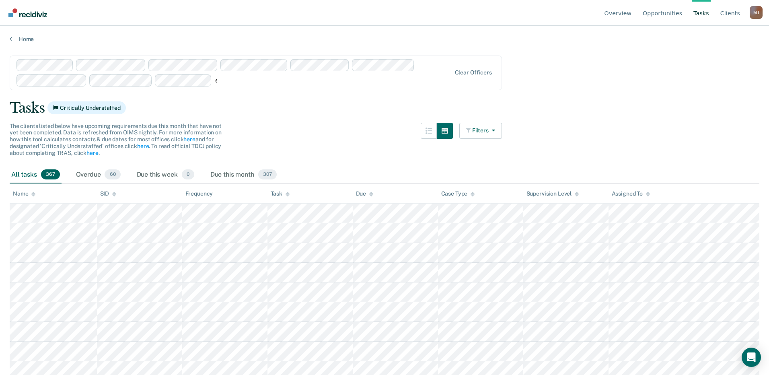
type input "[PERSON_NAME]"
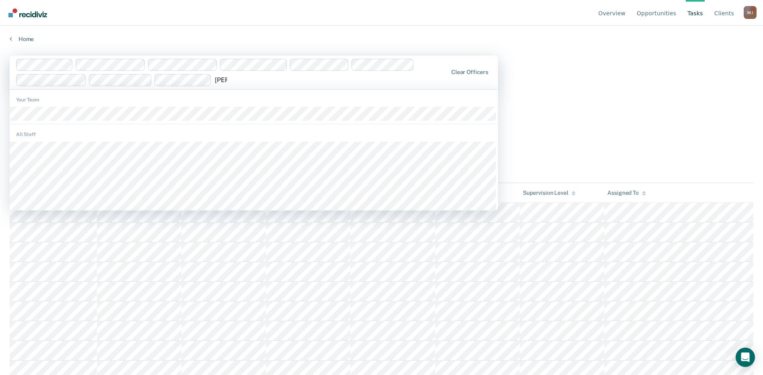
scroll to position [121, 0]
type input "nata"
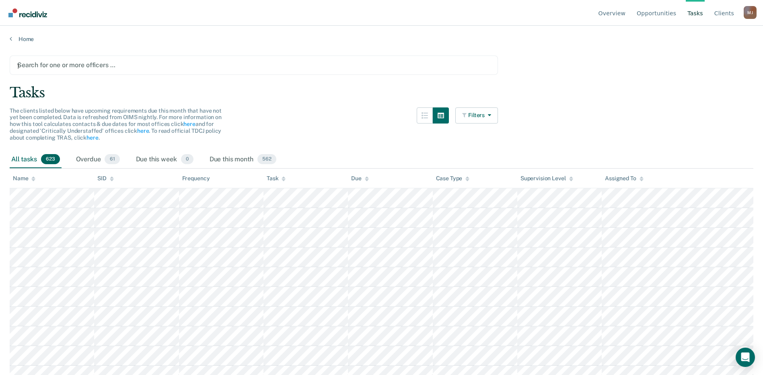
type input "yvet"
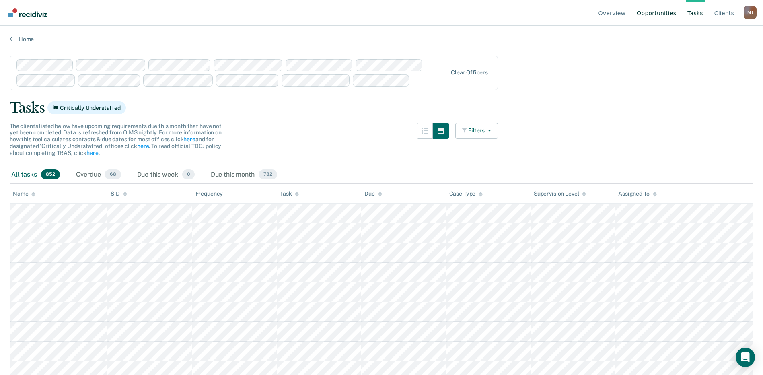
click at [666, 12] on link "Opportunities" at bounding box center [656, 13] width 43 height 26
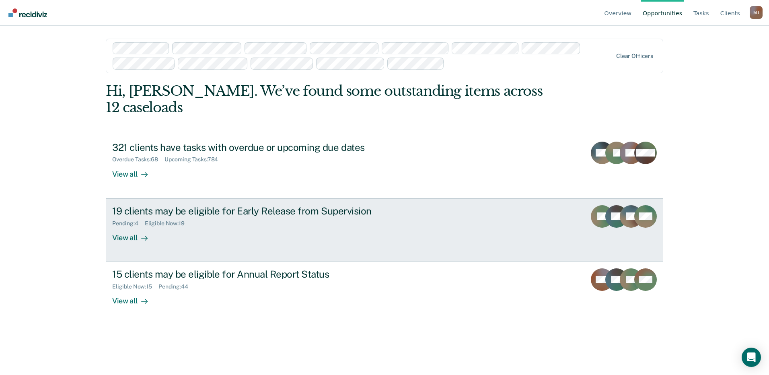
click at [124, 238] on div "View all" at bounding box center [134, 235] width 45 height 16
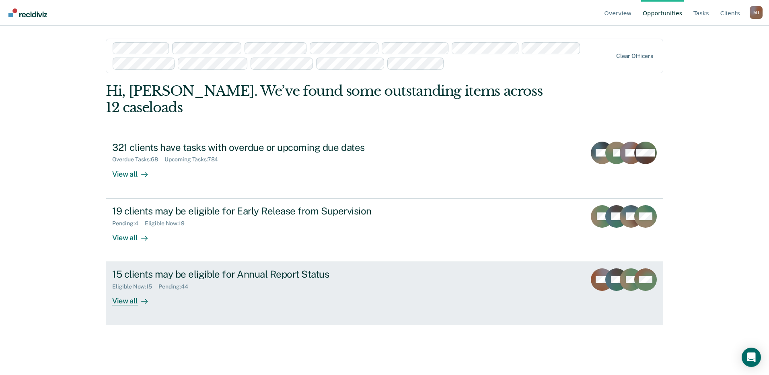
click at [130, 303] on div "View all" at bounding box center [134, 298] width 45 height 16
